Goal: Information Seeking & Learning: Learn about a topic

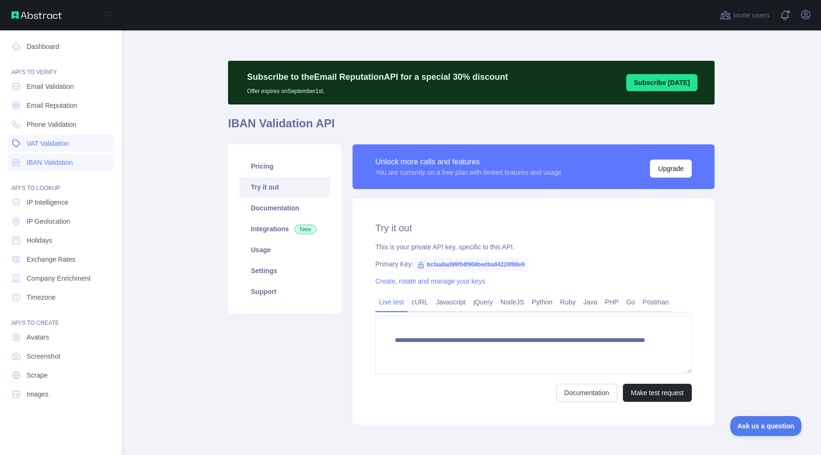
click at [81, 141] on link "VAT Validation" at bounding box center [61, 143] width 106 height 17
click at [82, 394] on link "Images" at bounding box center [61, 394] width 106 height 17
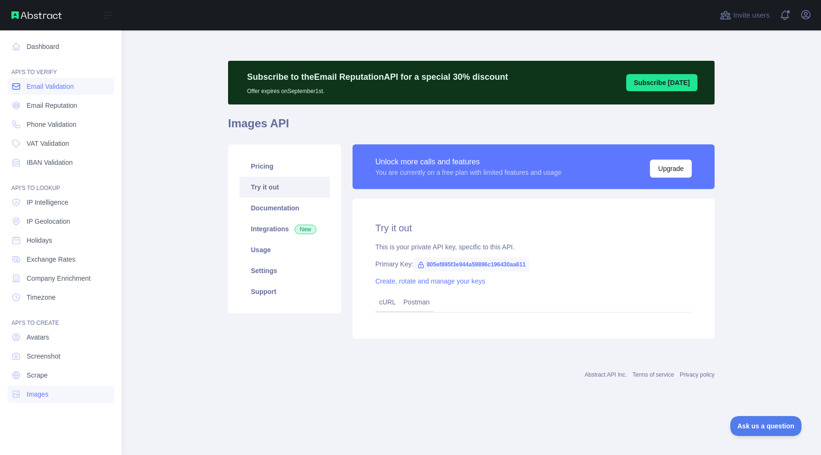
click at [68, 80] on link "Email Validation" at bounding box center [61, 86] width 106 height 17
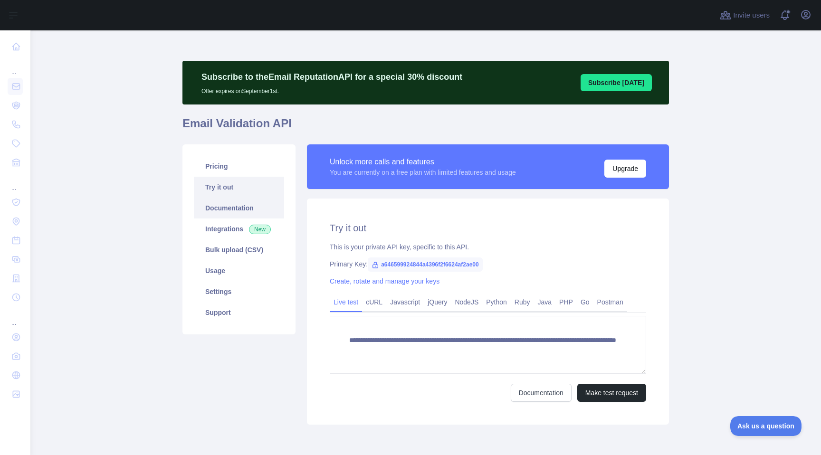
click at [242, 203] on link "Documentation" at bounding box center [239, 208] width 90 height 21
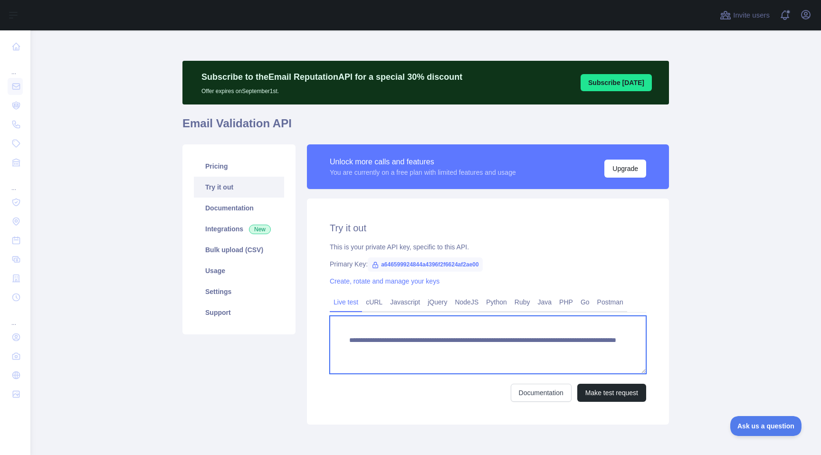
click at [390, 337] on textarea "**********" at bounding box center [488, 345] width 317 height 58
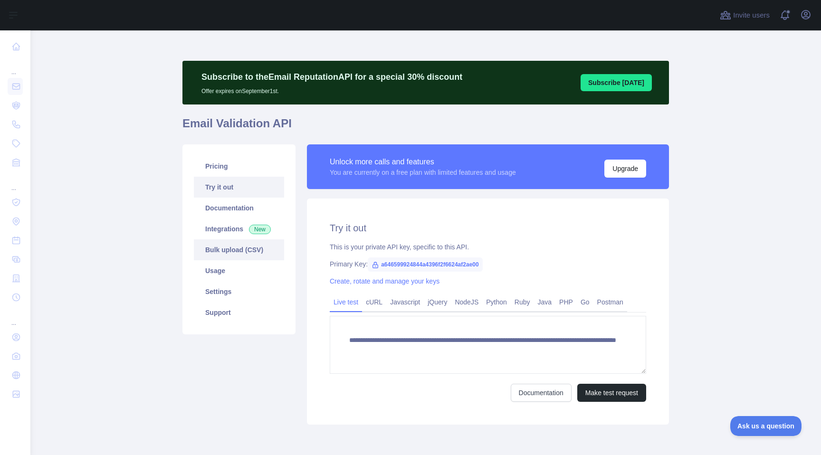
click at [215, 249] on link "Bulk upload (CSV)" at bounding box center [239, 250] width 90 height 21
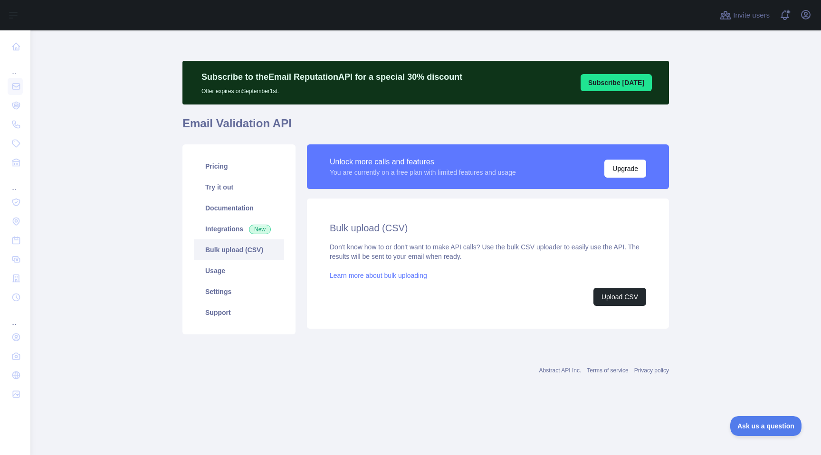
click at [399, 278] on link "Learn more about bulk uploading" at bounding box center [378, 276] width 97 height 8
click at [613, 295] on button "Upload CSV" at bounding box center [620, 297] width 53 height 18
click at [425, 369] on div "Abstract API Inc. Terms of service Privacy policy" at bounding box center [425, 371] width 487 height 8
drag, startPoint x: 381, startPoint y: 230, endPoint x: 325, endPoint y: 229, distance: 56.6
click at [325, 229] on div "Bulk upload (CSV) Don't know how to or don't want to make API calls? Use the bu…" at bounding box center [488, 264] width 362 height 130
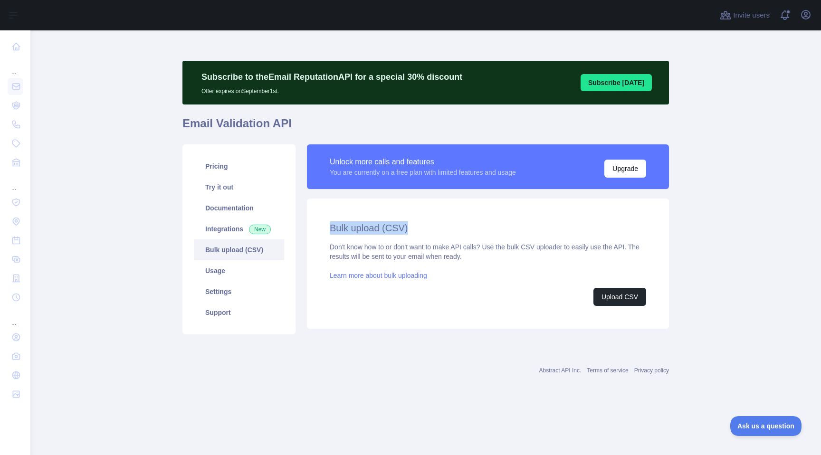
copy h2 "Bulk upload (CSV)"
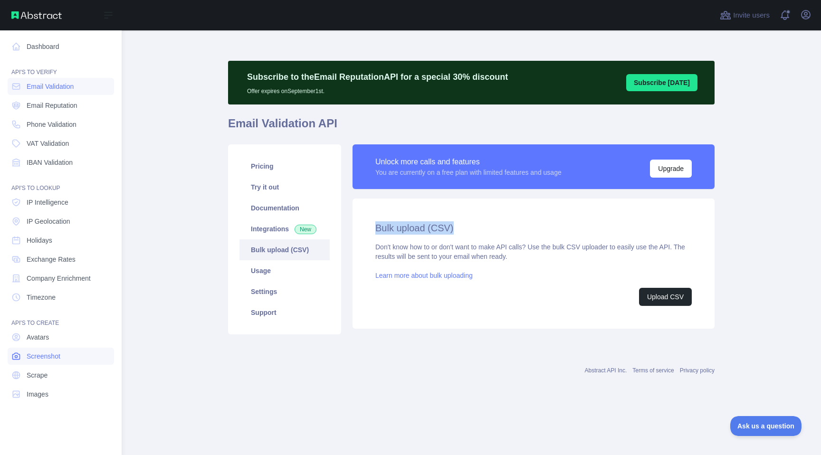
click at [79, 359] on link "Screenshot" at bounding box center [61, 356] width 106 height 17
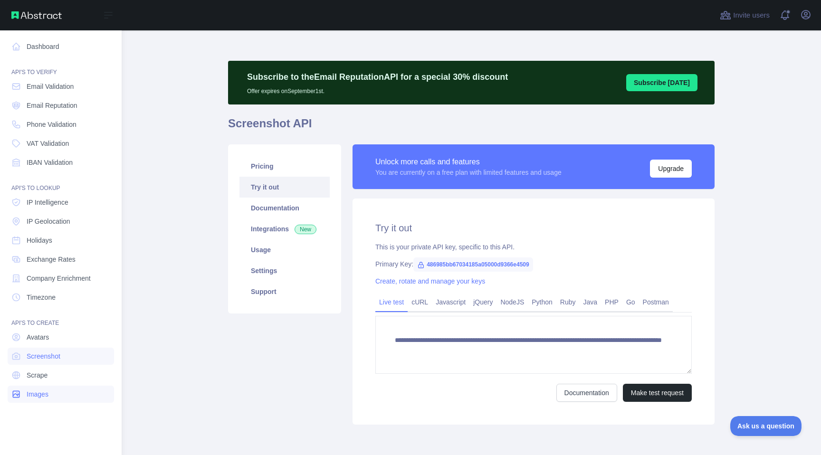
click at [82, 397] on link "Images" at bounding box center [61, 394] width 106 height 17
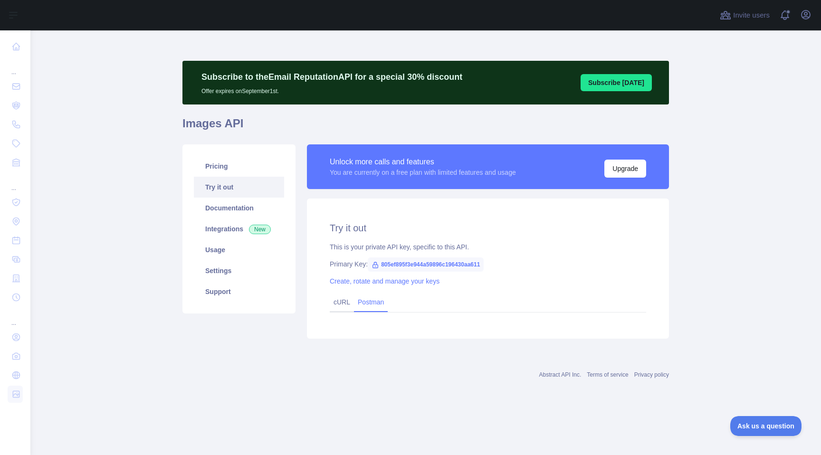
click at [388, 302] on link "Postman" at bounding box center [371, 302] width 34 height 15
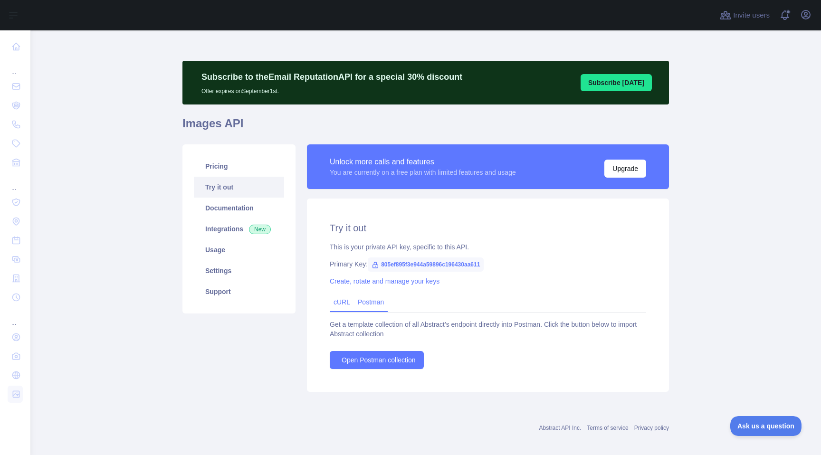
click at [344, 305] on link "cURL" at bounding box center [342, 302] width 17 height 8
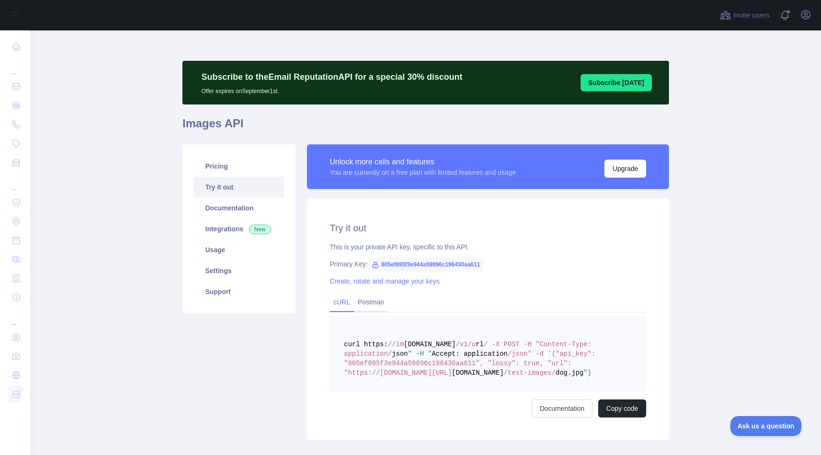
click at [344, 306] on div "cURL" at bounding box center [342, 303] width 24 height 19
click at [360, 300] on link "Postman" at bounding box center [371, 302] width 34 height 15
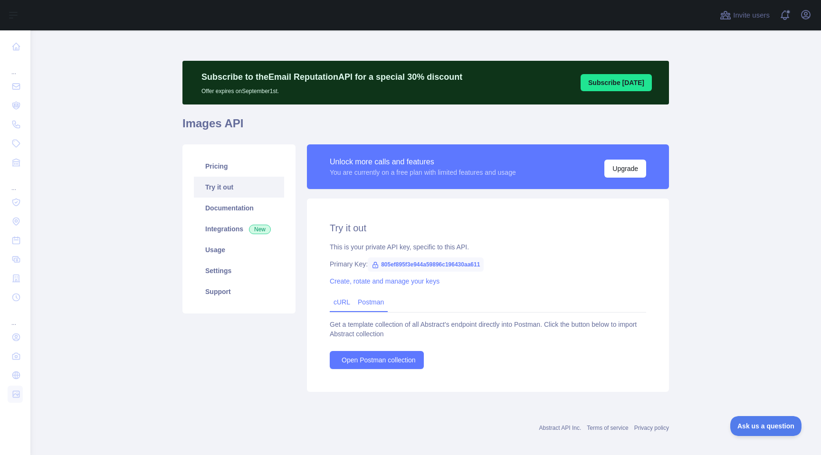
click at [337, 303] on link "cURL" at bounding box center [342, 302] width 17 height 8
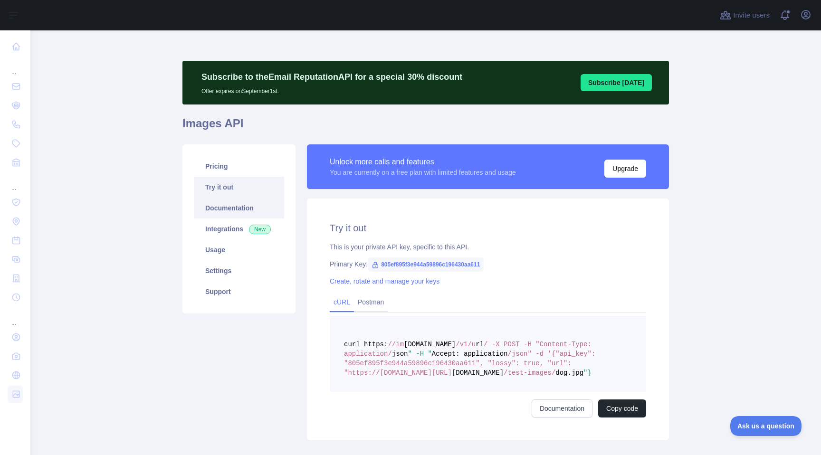
click at [233, 204] on link "Documentation" at bounding box center [239, 208] width 90 height 21
drag, startPoint x: 613, startPoint y: 372, endPoint x: 346, endPoint y: 369, distance: 267.1
click at [346, 369] on span "curl https: //im [DOMAIN_NAME] /v1/u rl / -X POST -H "Content-Type: application…" at bounding box center [472, 359] width 256 height 36
copy span "https:/ /[DOMAIN_NAME][URL] [DOMAIN_NAME] /test-images/ dog.jpg"
click at [491, 381] on pre "curl https: //im [DOMAIN_NAME] /v1/u rl / -X POST -H "Content-Type: application…" at bounding box center [488, 354] width 317 height 76
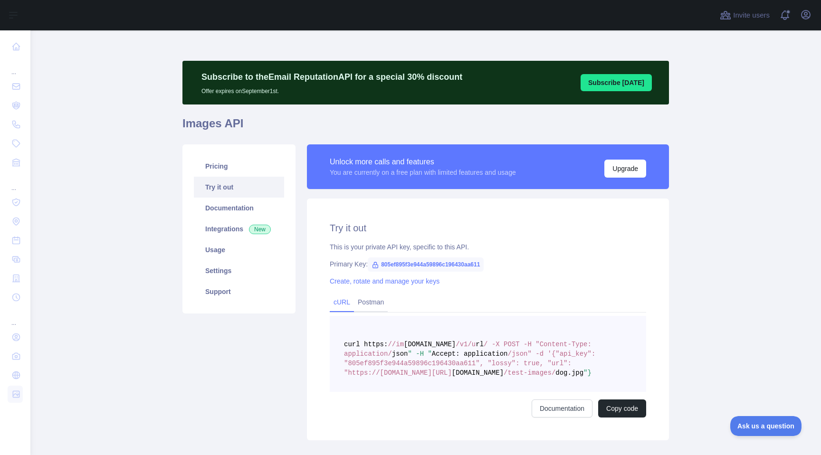
click at [490, 380] on pre "curl https: //im [DOMAIN_NAME] /v1/u rl / -X POST -H "Content-Type: application…" at bounding box center [488, 354] width 317 height 76
click at [491, 379] on pre "curl https: //im [DOMAIN_NAME] /v1/u rl / -X POST -H "Content-Type: application…" at bounding box center [488, 354] width 317 height 76
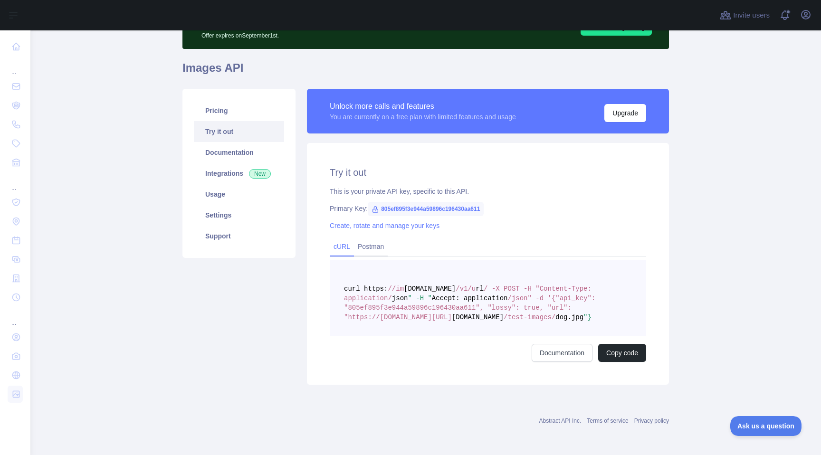
drag, startPoint x: 628, startPoint y: 317, endPoint x: 410, endPoint y: 292, distance: 219.5
click at [410, 292] on pre "curl https: //im [DOMAIN_NAME] /v1/u rl / -X POST -H "Content-Type: application…" at bounding box center [488, 298] width 317 height 76
click at [623, 327] on pre "curl https: //im [DOMAIN_NAME] /v1/u rl / -X POST -H "Content-Type: application…" at bounding box center [488, 298] width 317 height 76
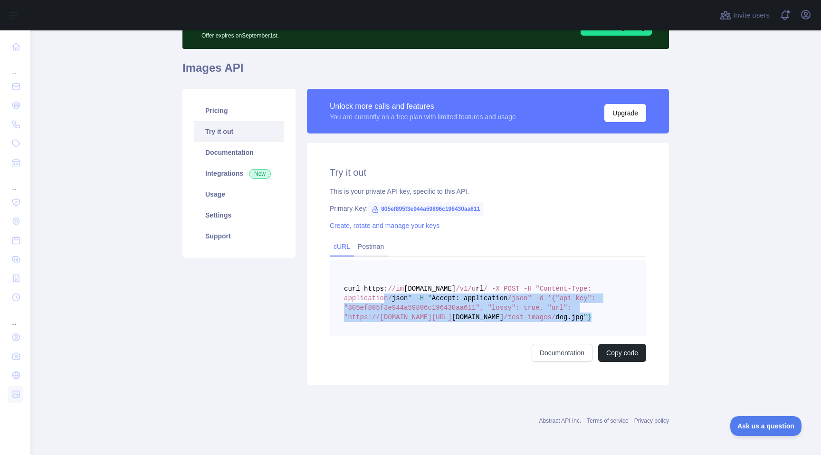
drag, startPoint x: 620, startPoint y: 317, endPoint x: 450, endPoint y: 301, distance: 170.4
click at [450, 301] on pre "curl https: //im [DOMAIN_NAME] /v1/u rl / -X POST -H "Content-Type: application…" at bounding box center [488, 298] width 317 height 76
click at [636, 358] on button "Copy code" at bounding box center [622, 353] width 48 height 18
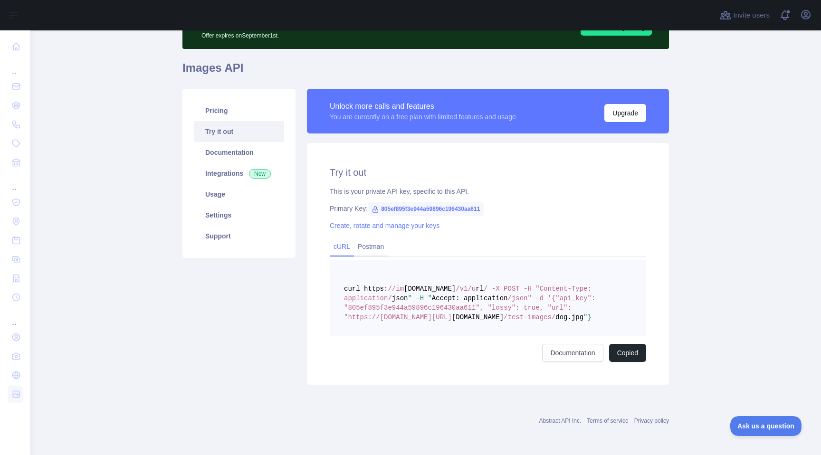
click at [629, 204] on div "Primary Key: 805ef895f3e944a59896c196430aa611" at bounding box center [488, 209] width 317 height 10
click at [249, 171] on span "New" at bounding box center [260, 174] width 22 height 10
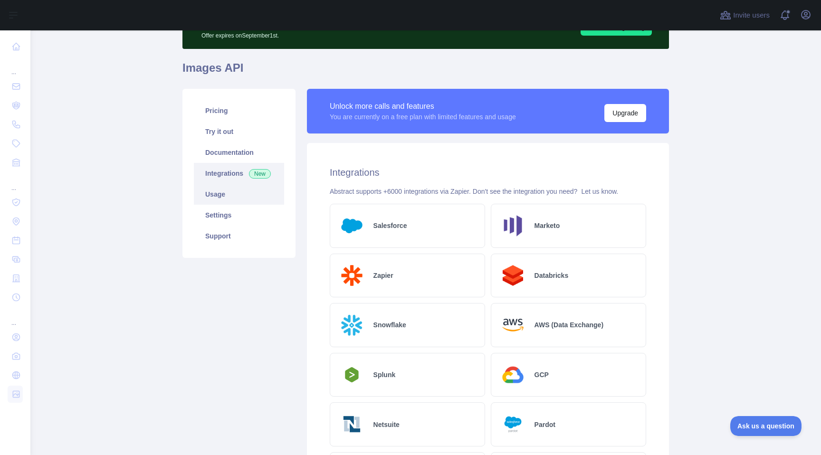
click at [237, 189] on link "Usage" at bounding box center [239, 194] width 90 height 21
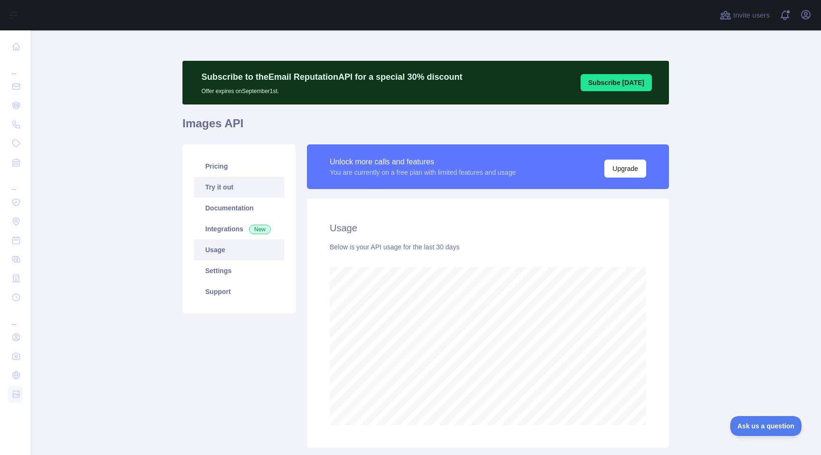
scroll to position [425, 784]
click at [239, 273] on link "Settings" at bounding box center [239, 270] width 90 height 21
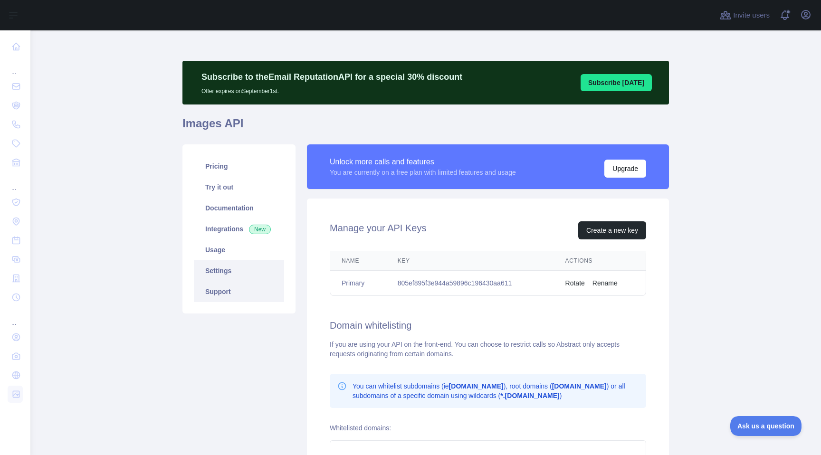
click at [253, 287] on link "Support" at bounding box center [239, 291] width 90 height 21
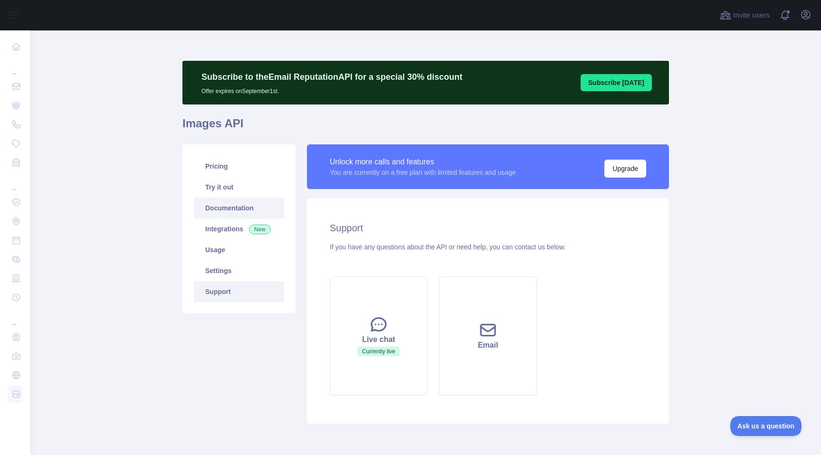
click at [232, 207] on link "Documentation" at bounding box center [239, 208] width 90 height 21
click at [230, 173] on link "Pricing" at bounding box center [239, 166] width 90 height 21
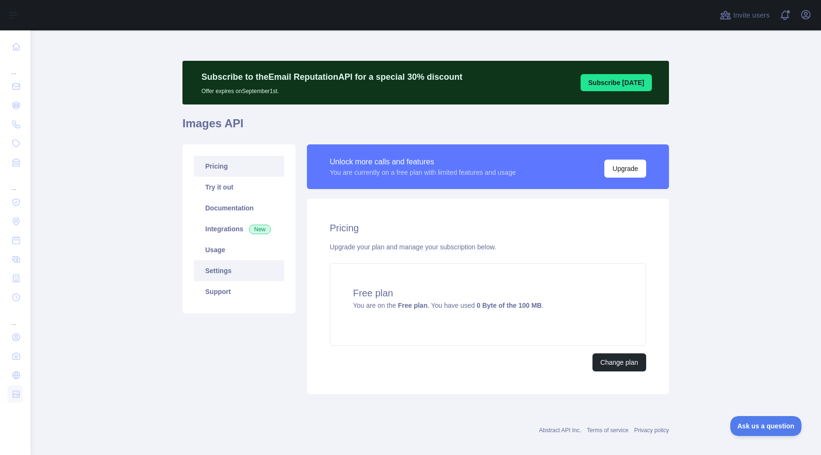
click at [235, 273] on link "Settings" at bounding box center [239, 270] width 90 height 21
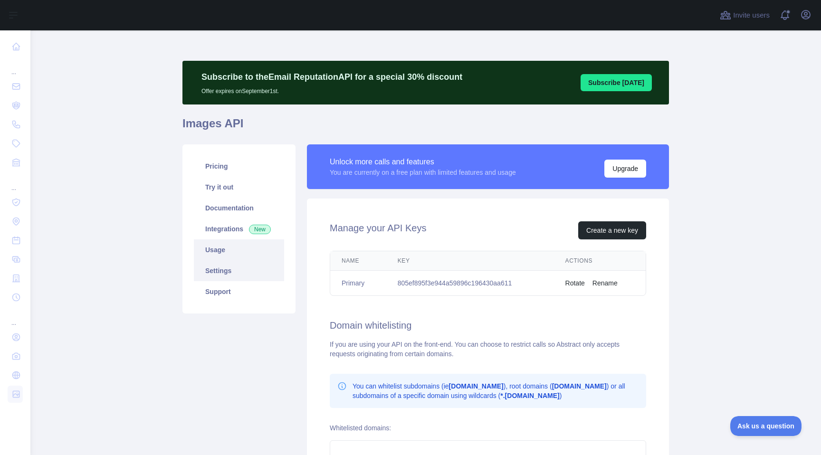
click at [233, 257] on link "Usage" at bounding box center [239, 250] width 90 height 21
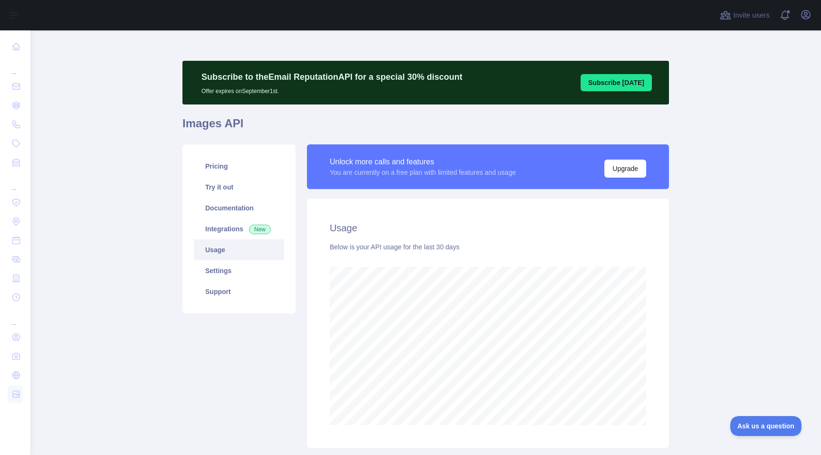
scroll to position [425, 784]
click at [238, 270] on link "Settings" at bounding box center [239, 270] width 90 height 21
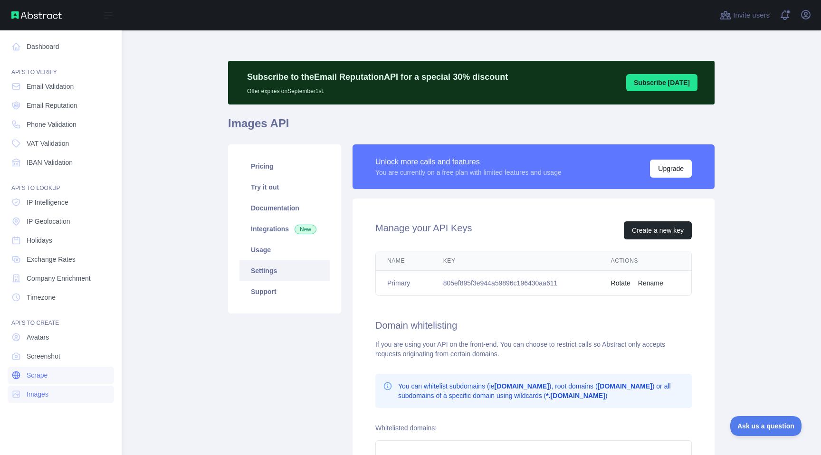
click at [54, 379] on link "Scrape" at bounding box center [61, 375] width 106 height 17
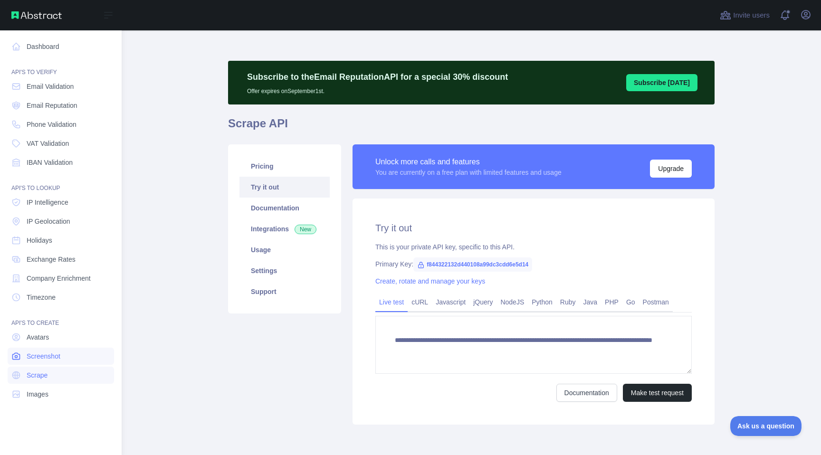
click at [53, 357] on span "Screenshot" at bounding box center [44, 357] width 34 height 10
click at [60, 343] on link "Avatars" at bounding box center [61, 337] width 106 height 17
click at [67, 357] on link "Screenshot" at bounding box center [61, 356] width 106 height 17
click at [71, 370] on link "Scrape" at bounding box center [61, 375] width 106 height 17
click at [78, 393] on link "Images" at bounding box center [61, 394] width 106 height 17
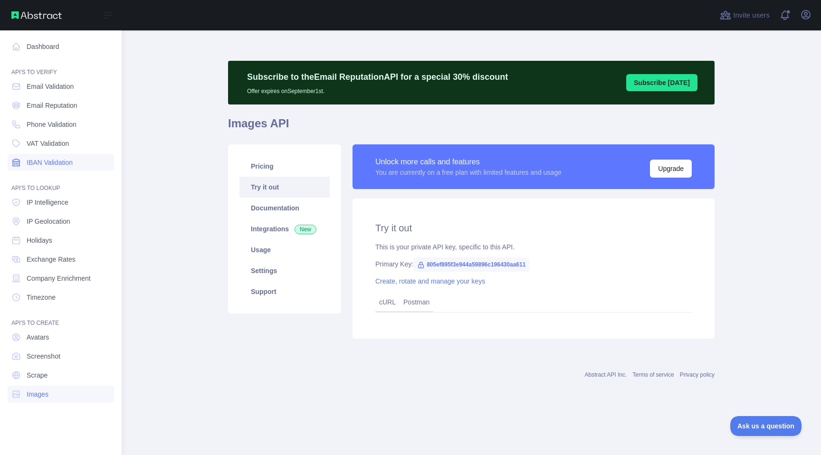
click at [72, 161] on span "IBAN Validation" at bounding box center [50, 163] width 46 height 10
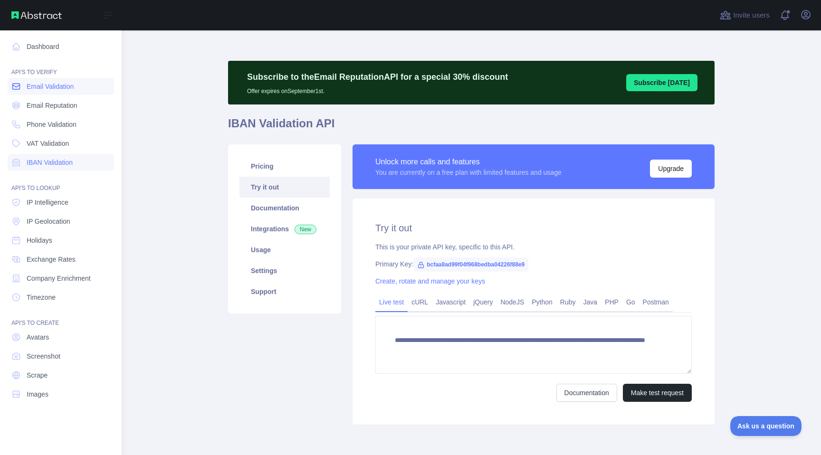
click at [70, 84] on span "Email Validation" at bounding box center [50, 87] width 47 height 10
